Goal: Check status: Check status

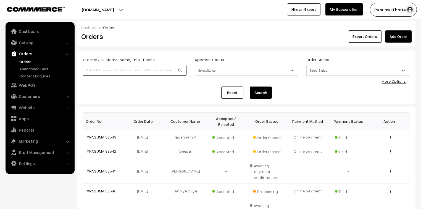
drag, startPoint x: 0, startPoint y: 0, endPoint x: 91, endPoint y: 70, distance: 114.6
click at [91, 70] on input at bounding box center [135, 70] width 104 height 11
type input "8939872544"
click at [263, 91] on button "Search" at bounding box center [261, 92] width 22 height 12
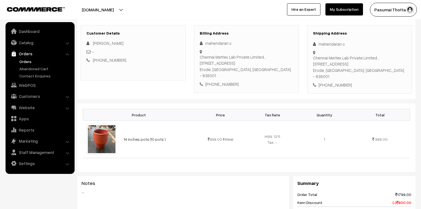
scroll to position [66, 0]
